Goal: Information Seeking & Learning: Learn about a topic

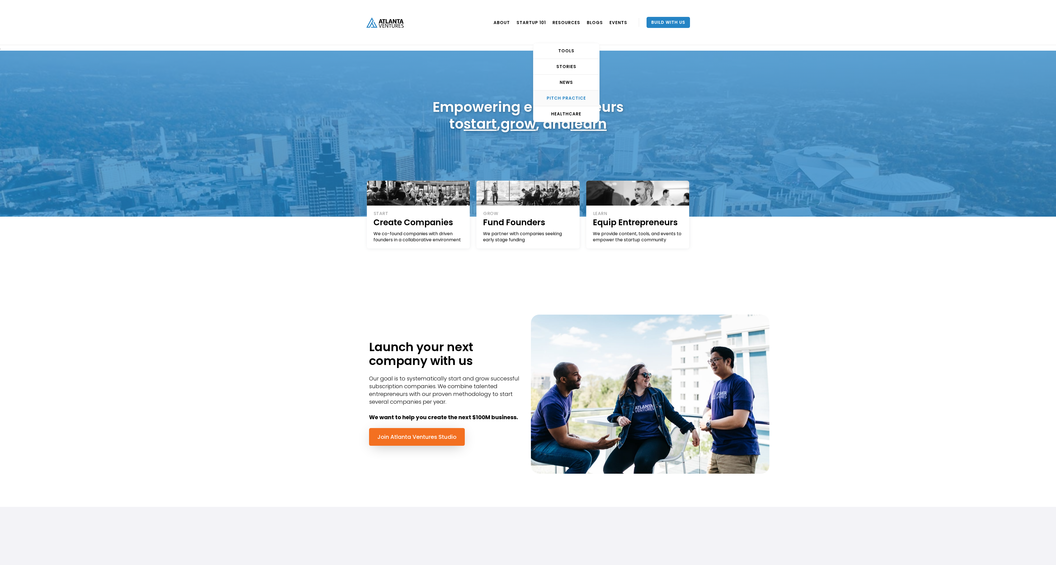
click at [571, 95] on link "Pitch Practice" at bounding box center [566, 98] width 66 height 16
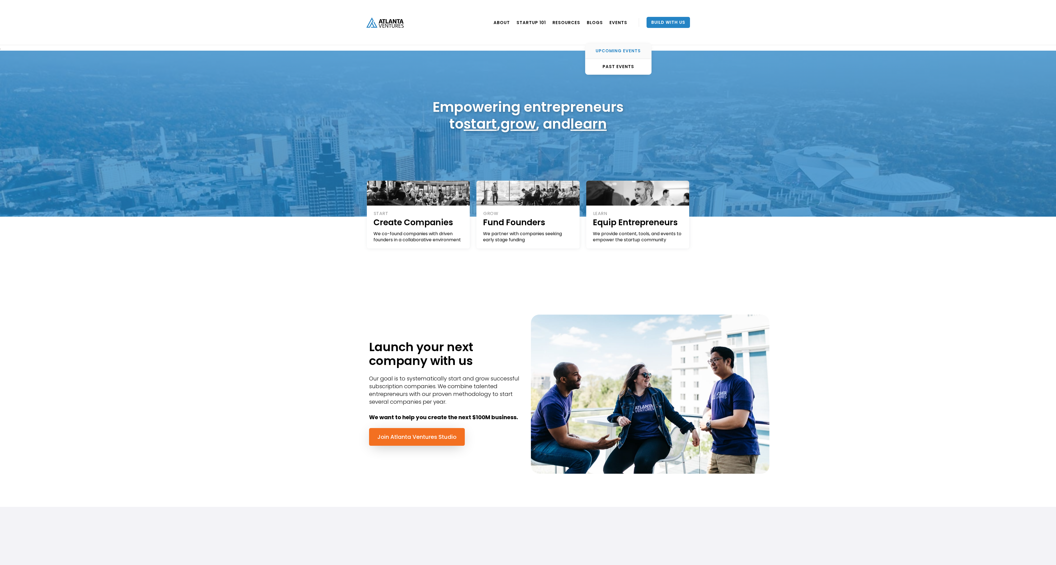
click at [626, 51] on div "UPCOMING EVENTS" at bounding box center [618, 51] width 66 height 6
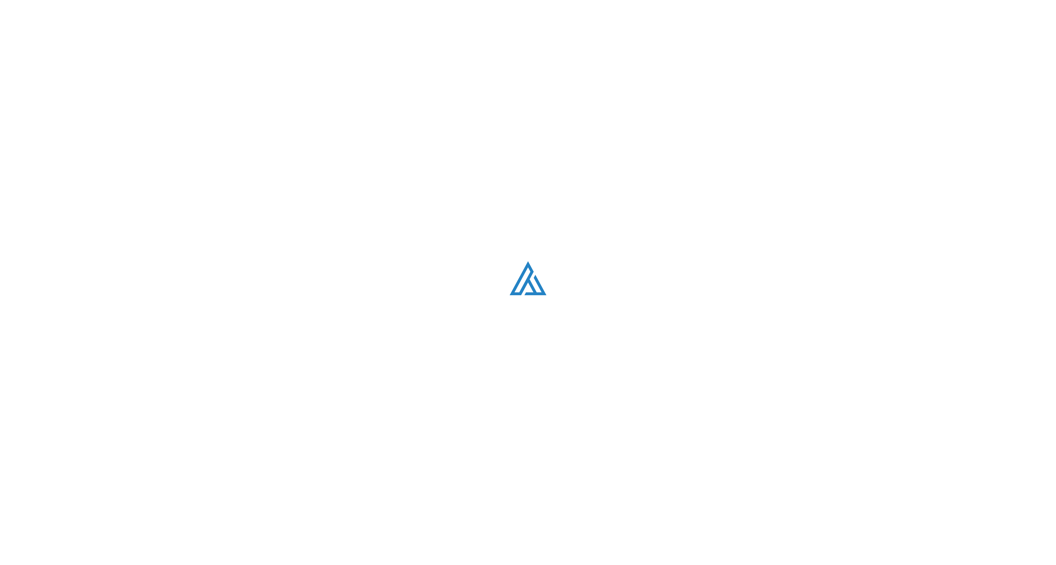
scroll to position [213, 0]
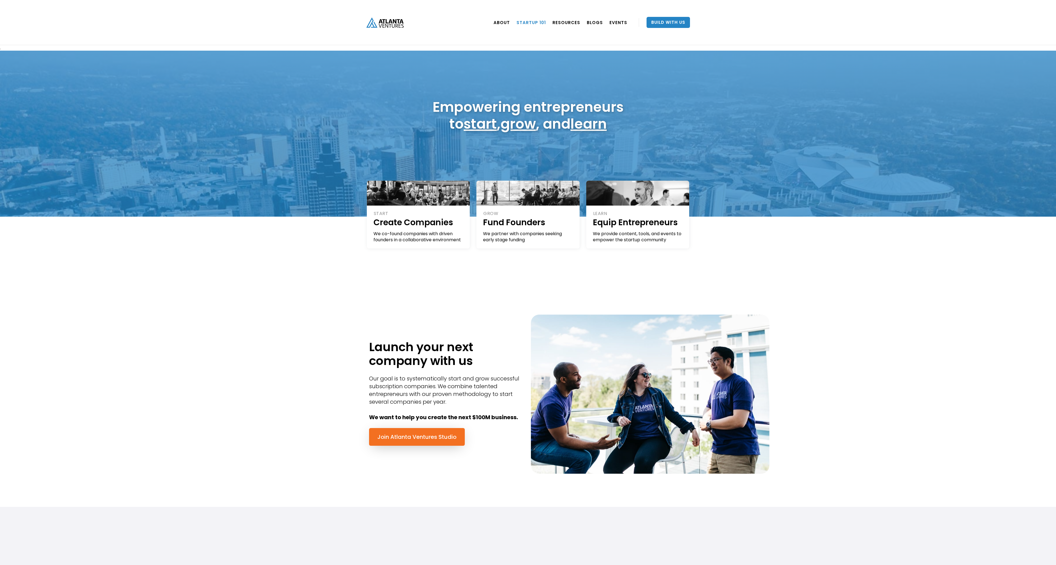
click at [536, 24] on link "Startup 101" at bounding box center [530, 22] width 29 height 15
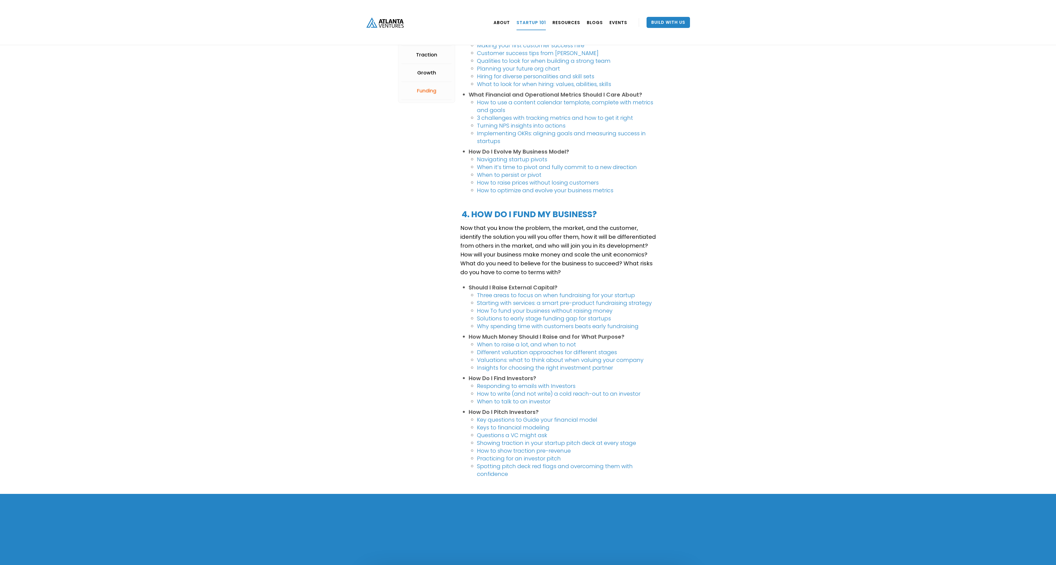
scroll to position [857, 0]
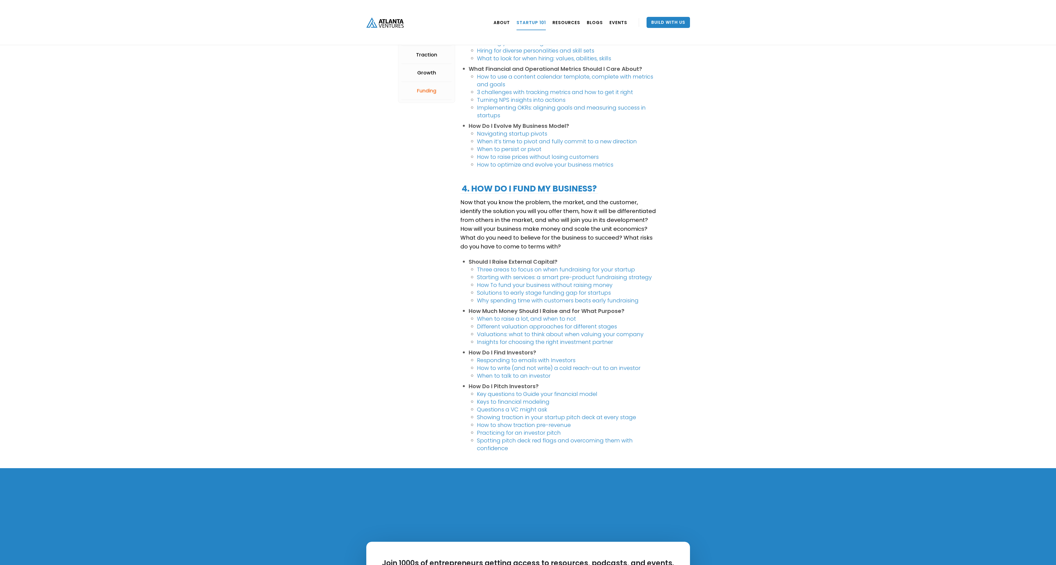
click at [522, 375] on link "When to talk to an investor" at bounding box center [514, 376] width 74 height 8
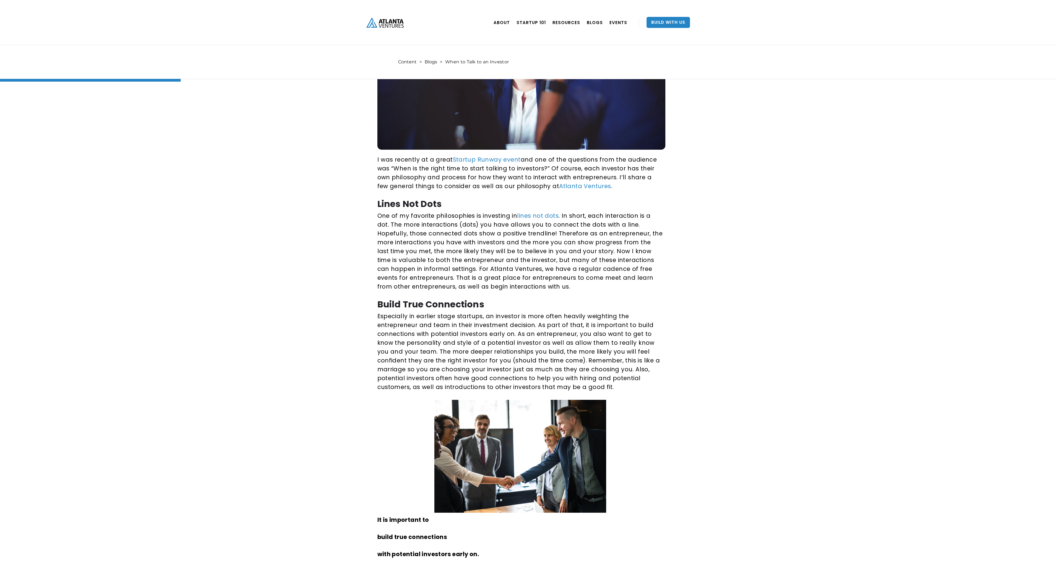
scroll to position [332, 0]
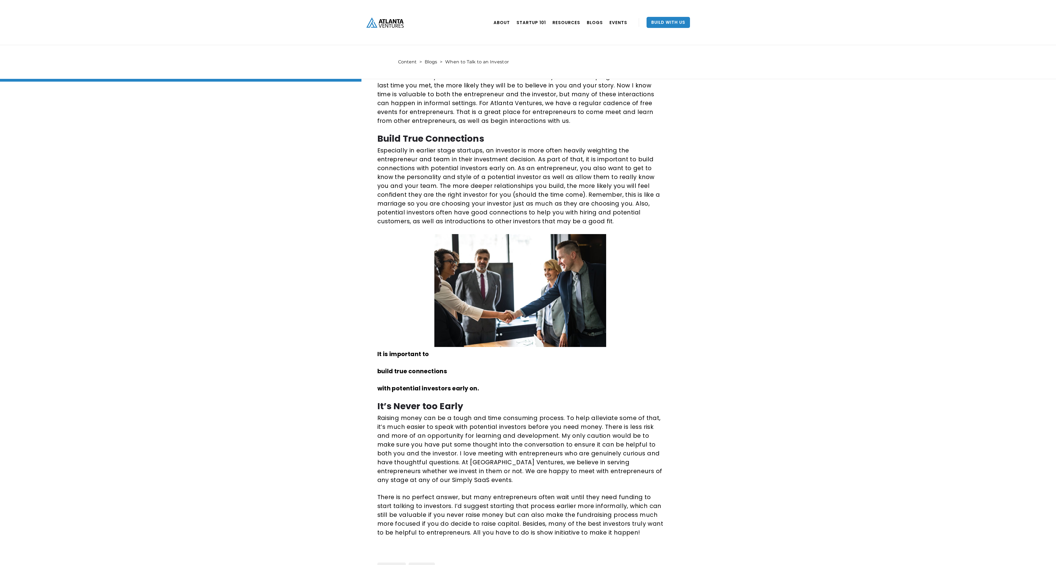
drag, startPoint x: 540, startPoint y: 457, endPoint x: 572, endPoint y: 507, distance: 60.1
click at [572, 507] on p "There is no perfect answer, but many entrepreneurs often wait until they need f…" at bounding box center [520, 515] width 286 height 44
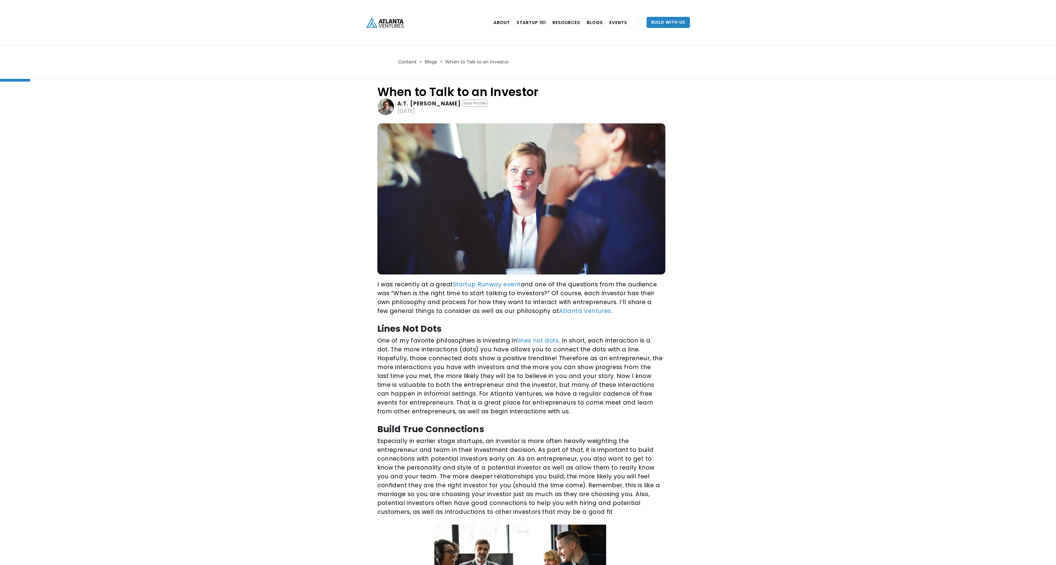
scroll to position [28, 0]
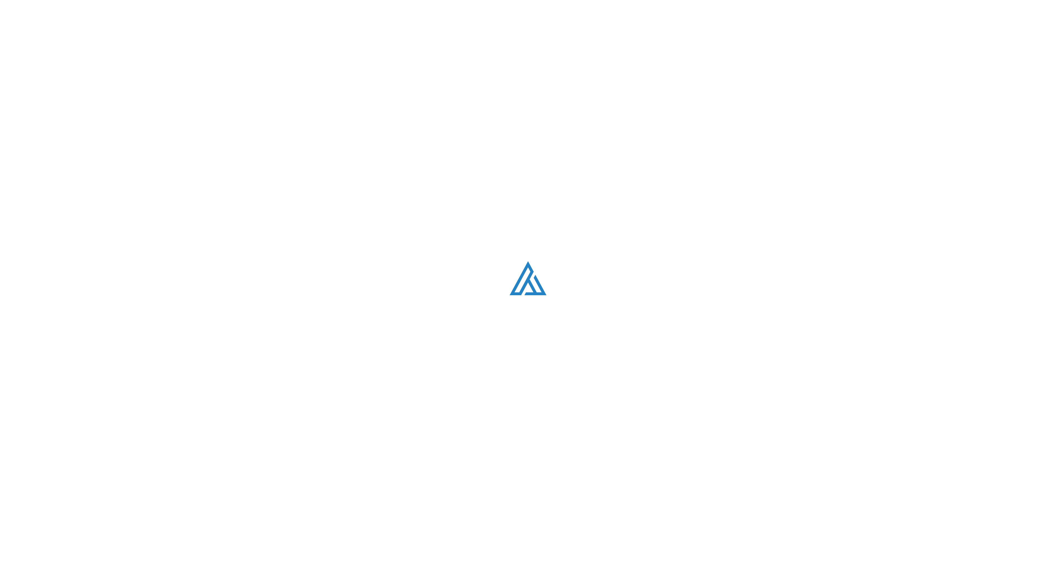
scroll to position [857, 0]
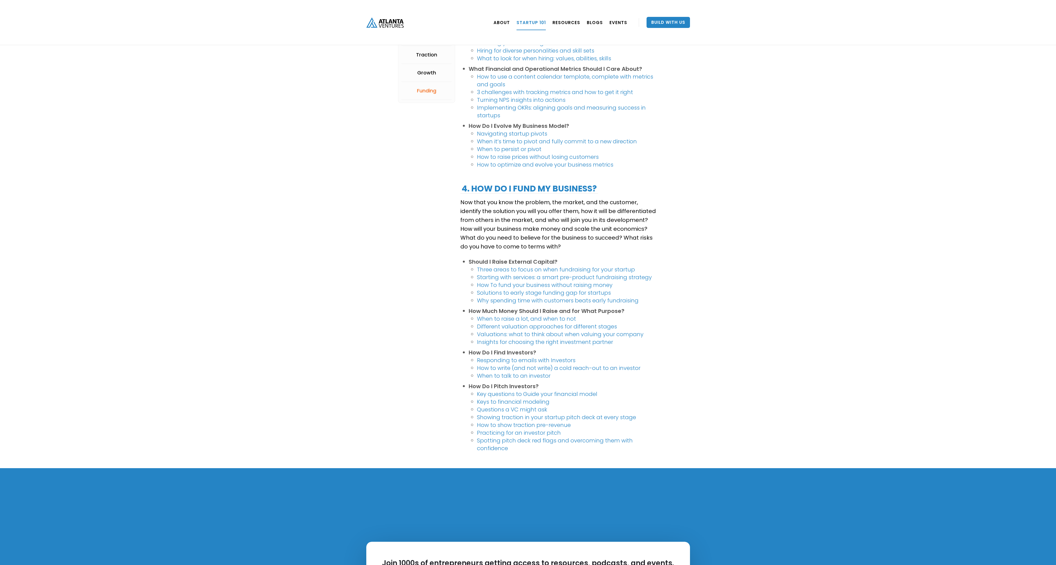
click at [509, 364] on link "How to write (and not write) a cold reach-out to an investor" at bounding box center [558, 368] width 163 height 8
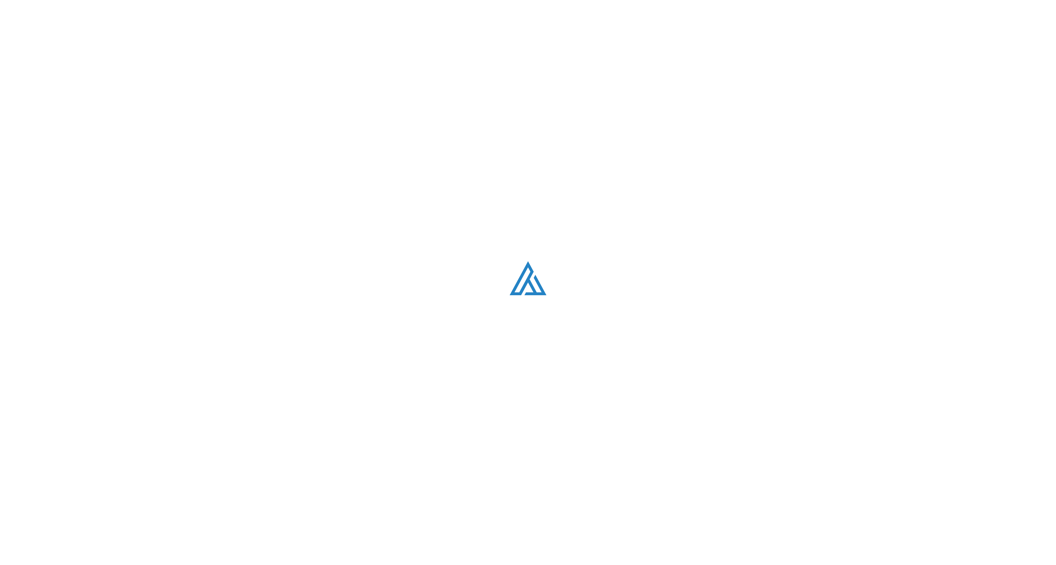
scroll to position [857, 0]
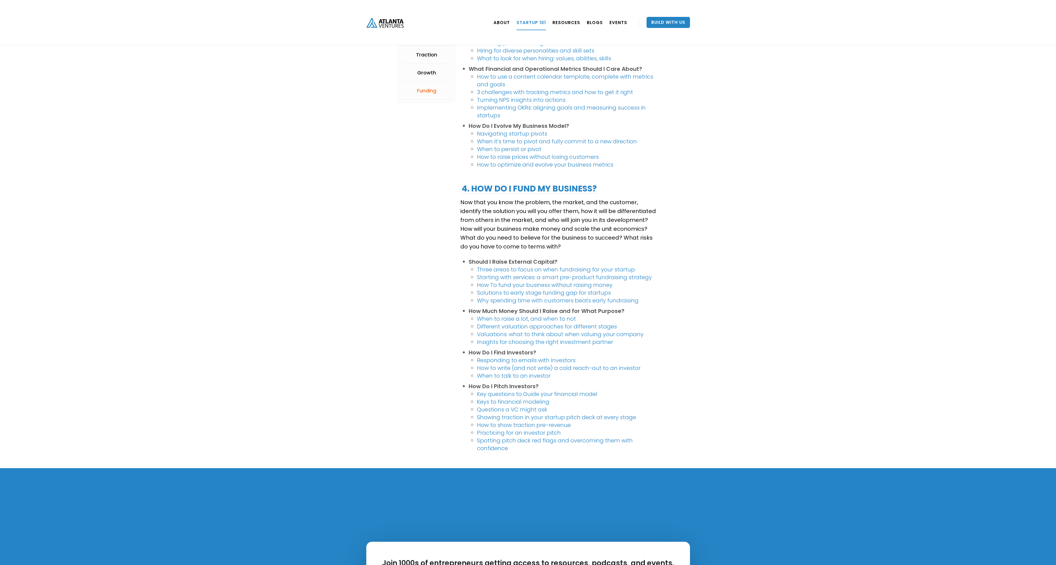
click at [529, 407] on link "Questions a VC might ask" at bounding box center [512, 409] width 70 height 8
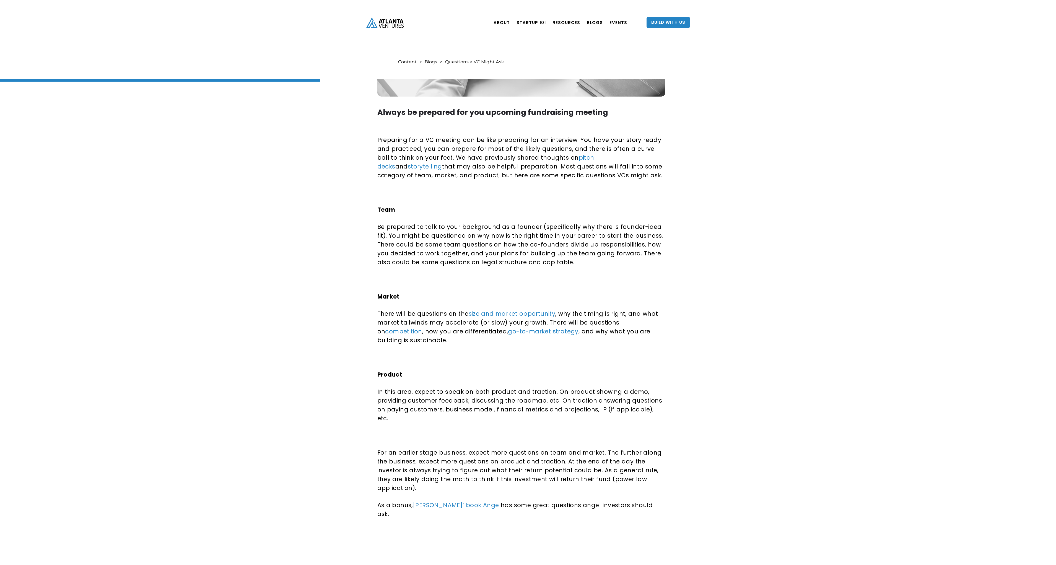
scroll to position [277, 0]
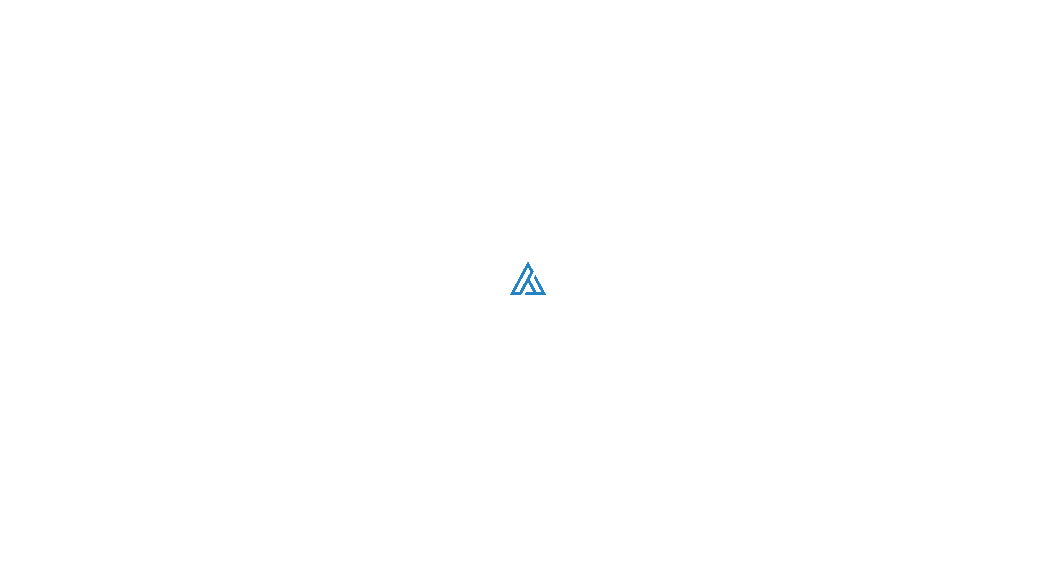
scroll to position [857, 0]
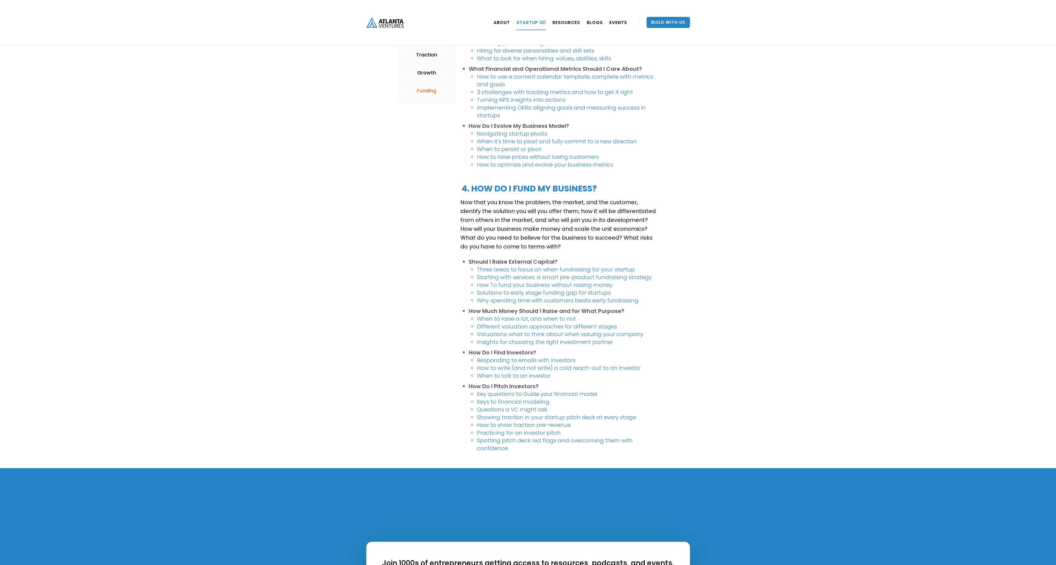
click at [564, 423] on link "How to show traction pre-revenue" at bounding box center [524, 425] width 94 height 8
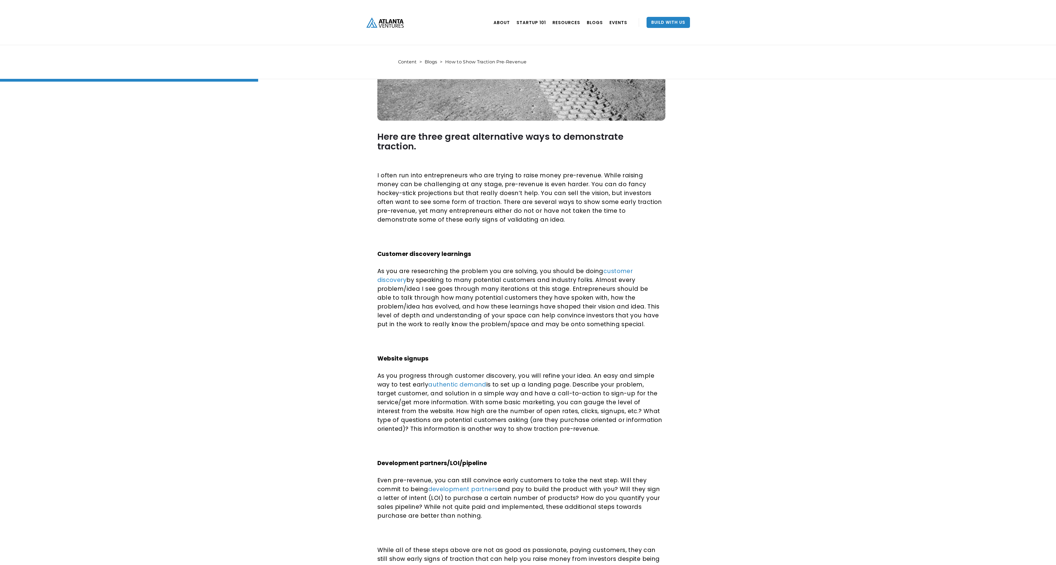
scroll to position [277, 0]
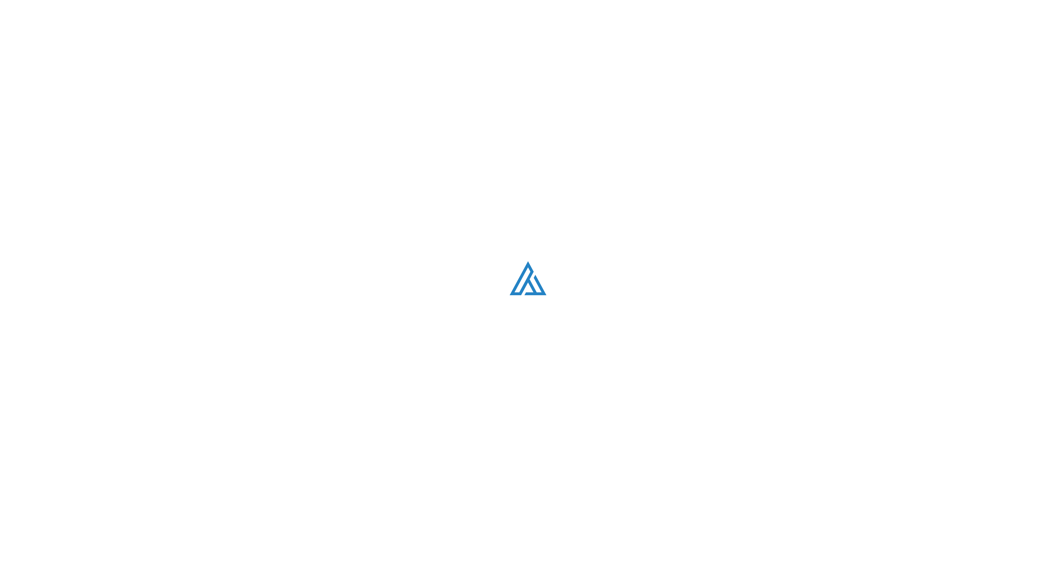
scroll to position [857, 0]
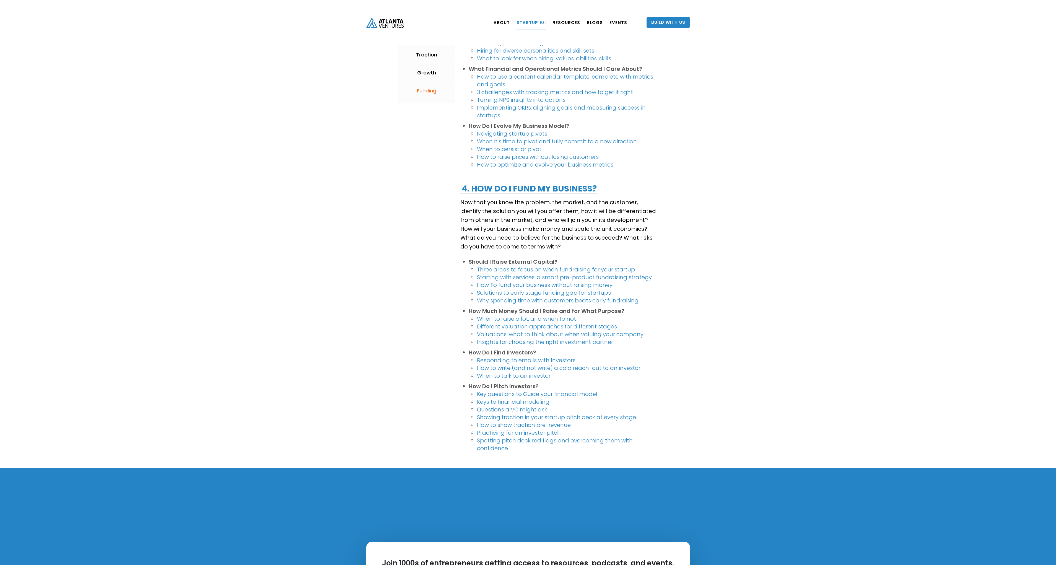
click at [545, 442] on link "Spotting pitch deck red flags and overcoming them with confidence" at bounding box center [555, 443] width 156 height 15
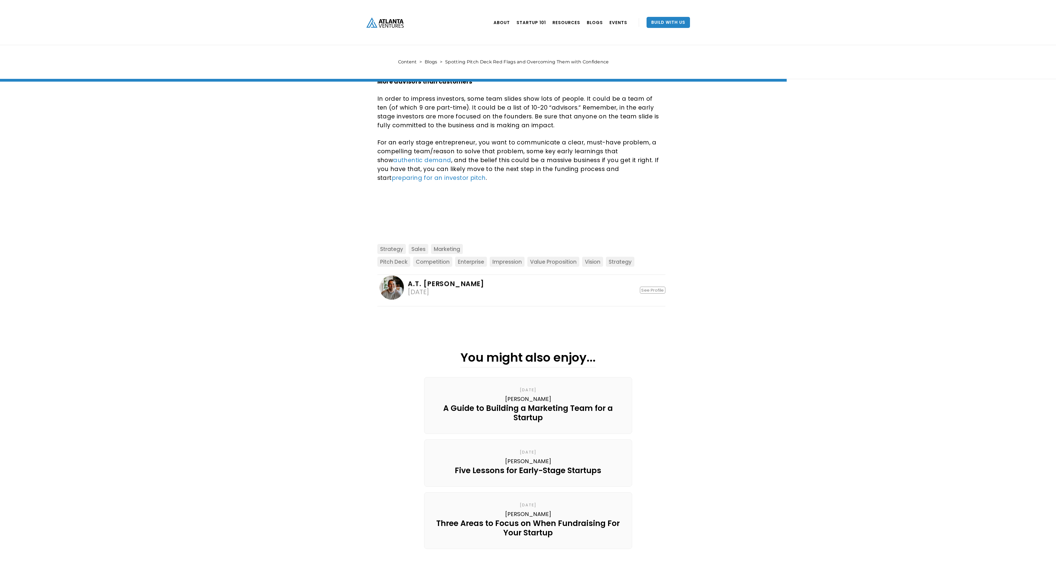
scroll to position [1051, 0]
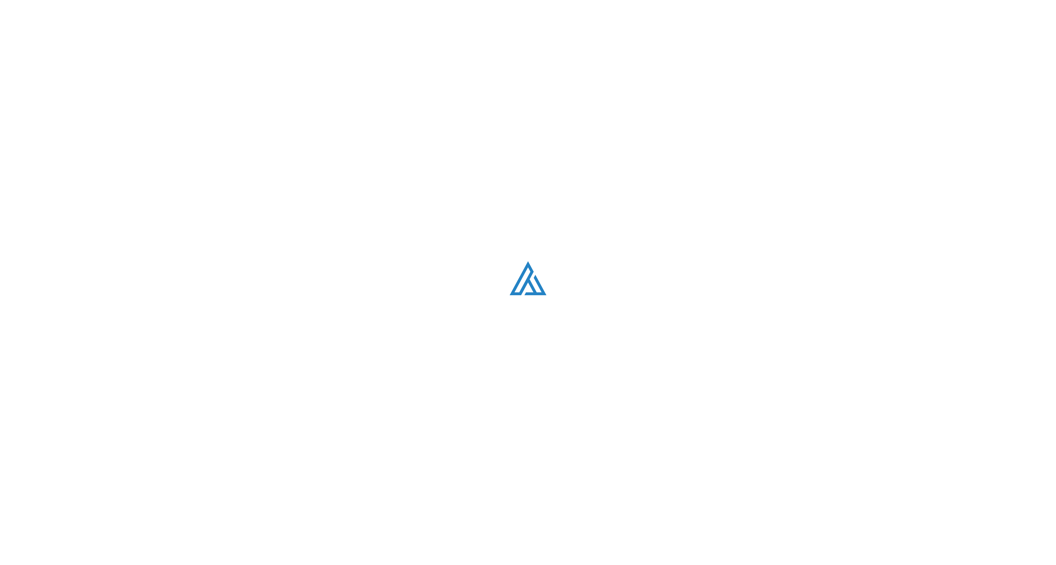
scroll to position [857, 0]
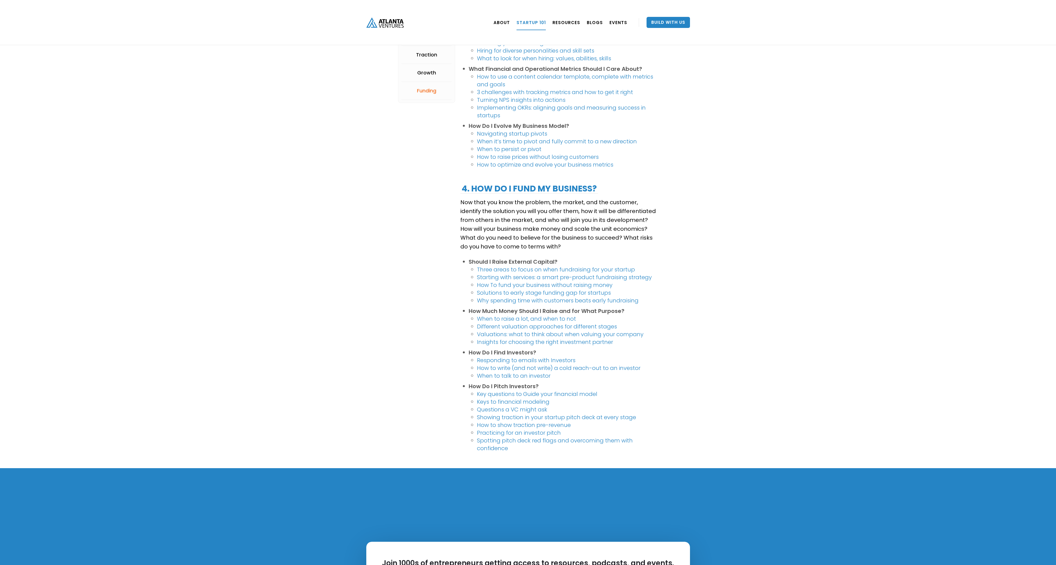
click at [551, 422] on link "How to show traction pre-revenue" at bounding box center [524, 425] width 94 height 8
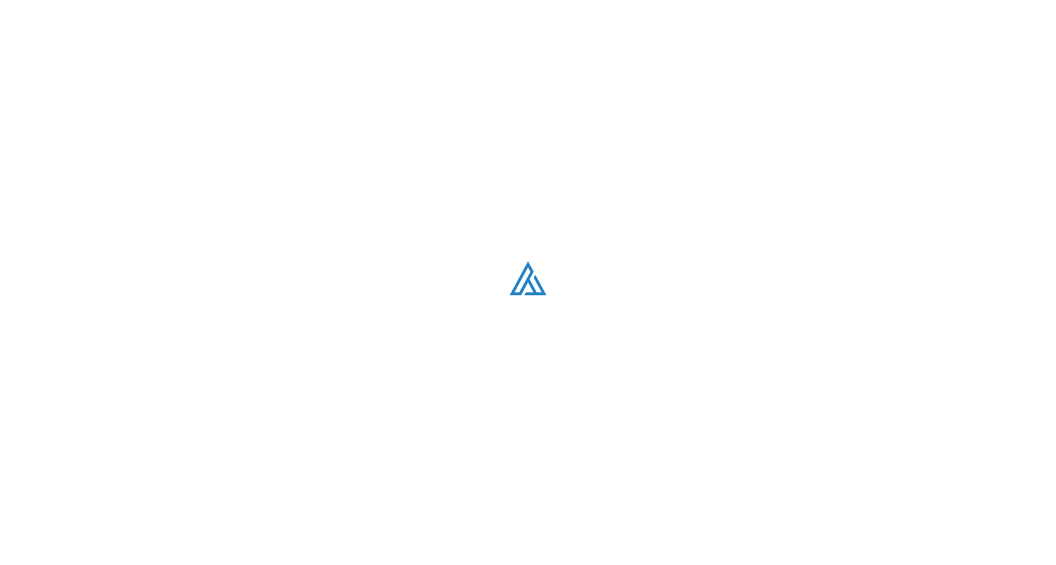
scroll to position [857, 0]
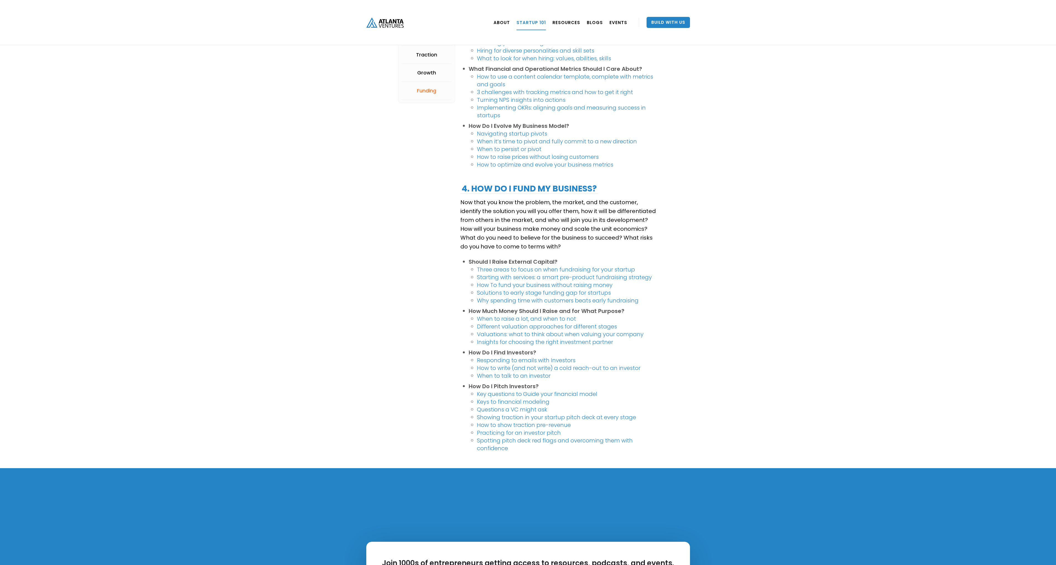
click at [569, 441] on link "Spotting pitch deck red flags and overcoming them with confidence" at bounding box center [555, 443] width 156 height 15
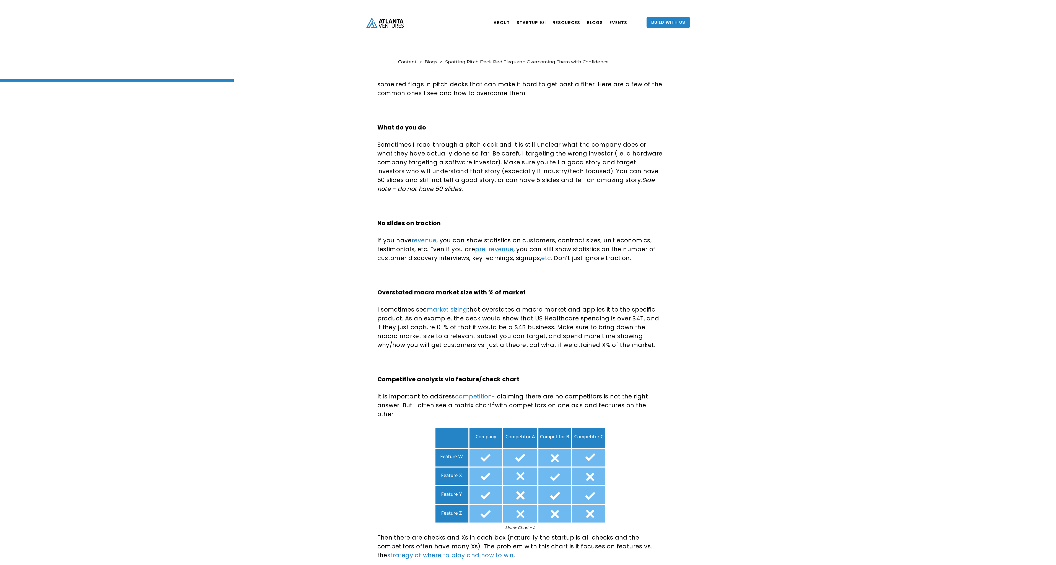
scroll to position [387, 0]
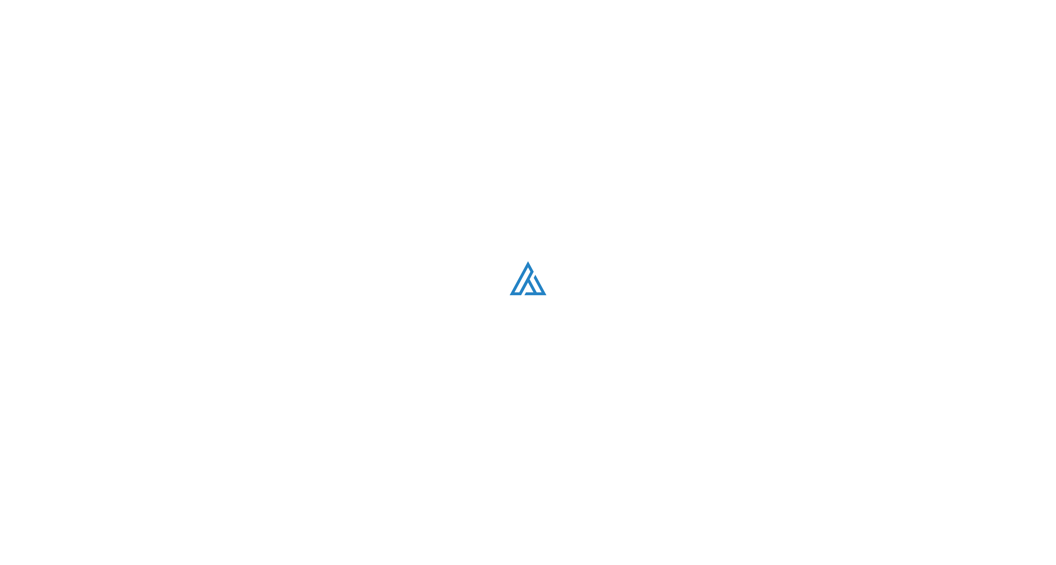
scroll to position [857, 0]
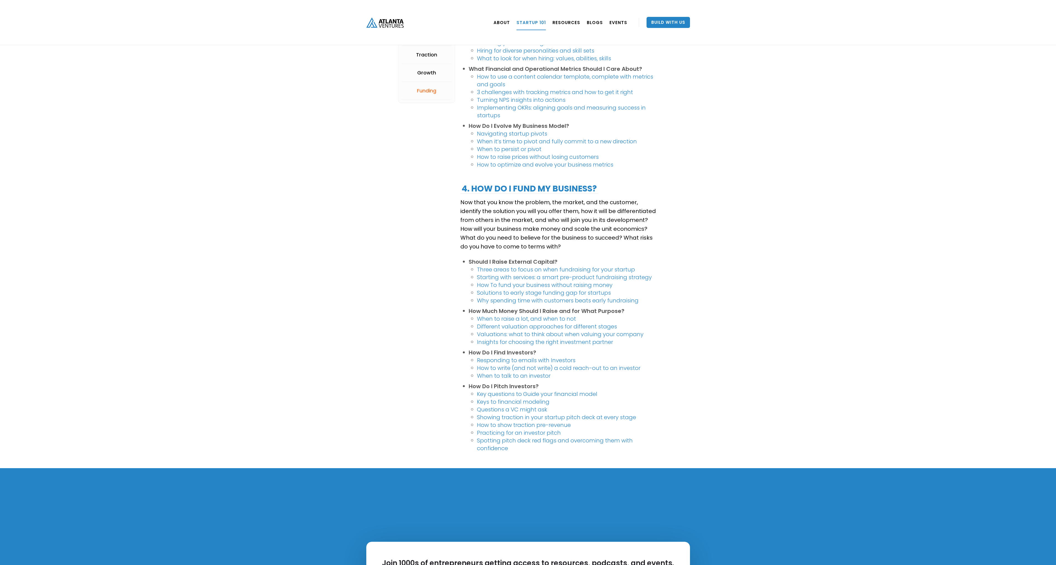
click at [595, 343] on link "Insights for choosing the right investment partner" at bounding box center [545, 342] width 136 height 8
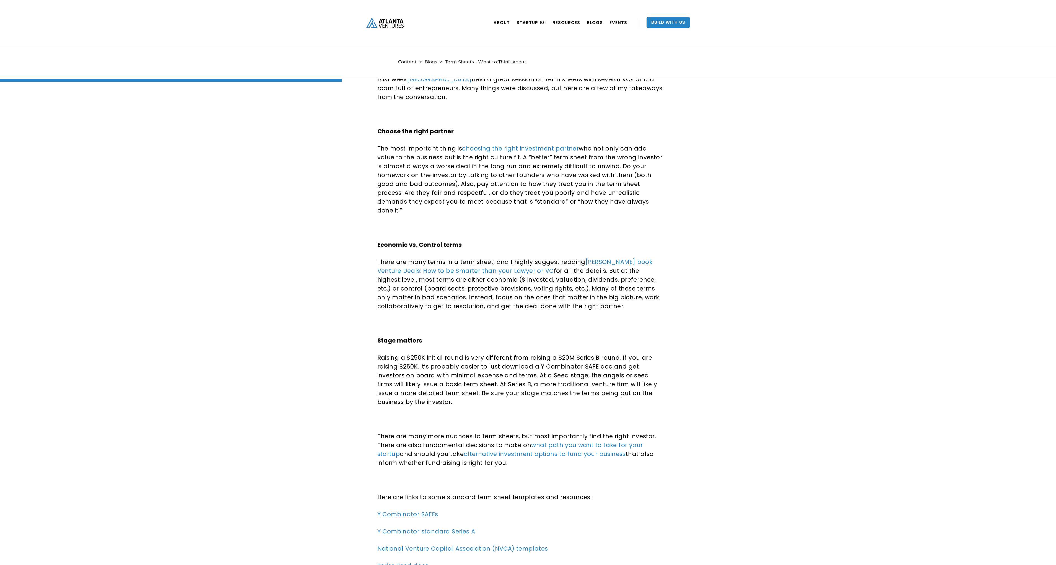
scroll to position [332, 0]
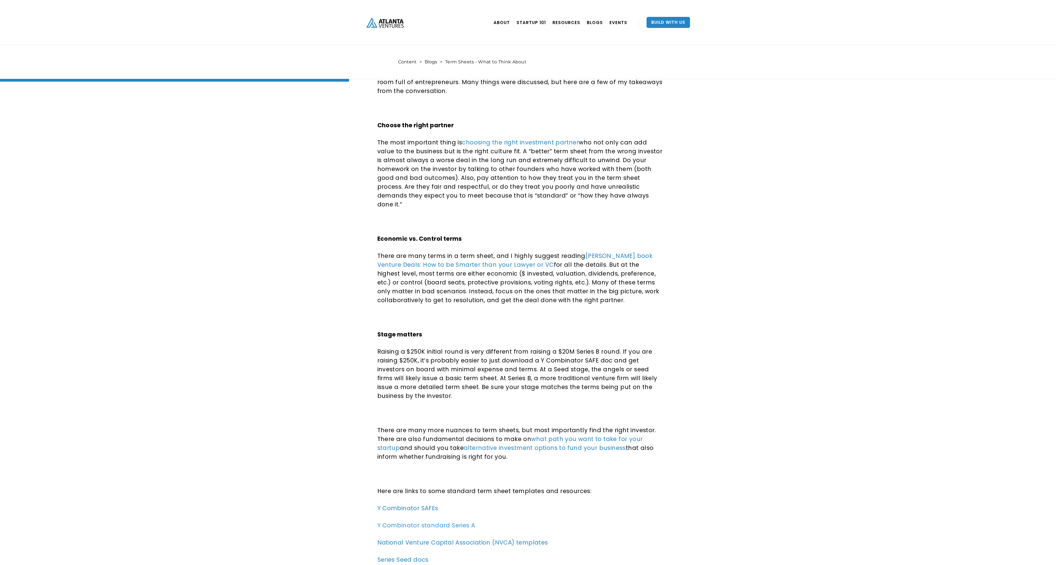
click at [419, 521] on link "Y Combinator standard Series A" at bounding box center [426, 525] width 98 height 8
